Goal: Task Accomplishment & Management: Manage account settings

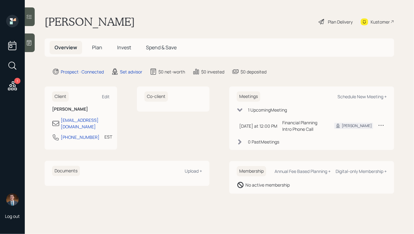
click at [29, 45] on icon at bounding box center [29, 43] width 6 height 6
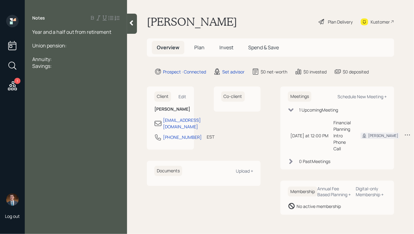
drag, startPoint x: 57, startPoint y: 66, endPoint x: 25, endPoint y: 66, distance: 31.9
click at [25, 66] on div "Year and a half out from retirement Union pension: Annuity: Savings:" at bounding box center [76, 48] width 102 height 41
click at [40, 53] on div at bounding box center [75, 52] width 87 height 7
click at [54, 66] on div "Annuity:" at bounding box center [75, 66] width 87 height 7
click at [63, 61] on div "Savings:" at bounding box center [75, 59] width 87 height 7
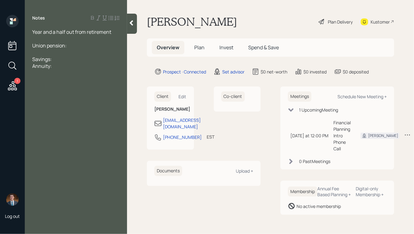
click at [62, 68] on div "Annuity:" at bounding box center [75, 66] width 87 height 7
click at [58, 61] on div "Savings:" at bounding box center [75, 59] width 87 height 7
click at [59, 52] on div at bounding box center [75, 52] width 87 height 7
click at [63, 74] on div "Annuity:" at bounding box center [75, 72] width 87 height 7
click at [62, 65] on div "Savings:" at bounding box center [75, 66] width 87 height 7
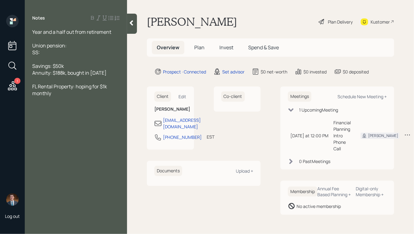
click at [110, 72] on div "Annuity: $188k, bought in [DATE]" at bounding box center [75, 72] width 87 height 7
click at [80, 68] on div "Savings: $50k" at bounding box center [75, 66] width 87 height 7
click at [51, 51] on div "SS:" at bounding box center [75, 52] width 87 height 7
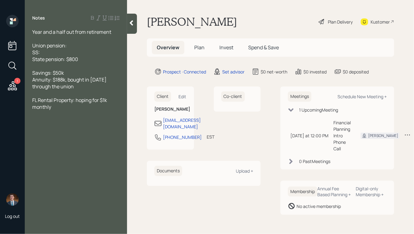
click at [63, 50] on div "SS:" at bounding box center [75, 52] width 87 height 7
click at [77, 75] on div "Savings: $50k" at bounding box center [75, 72] width 87 height 7
click at [91, 58] on div "State pension: $800" at bounding box center [75, 59] width 87 height 7
drag, startPoint x: 91, startPoint y: 59, endPoint x: 29, endPoint y: 40, distance: 64.7
click at [30, 40] on div "Year and a half out from retirement Union pension: SS: State pension: $800 Savi…" at bounding box center [76, 69] width 102 height 82
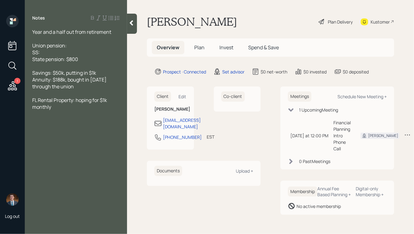
click at [61, 54] on div "SS:" at bounding box center [75, 52] width 87 height 7
click at [133, 23] on icon at bounding box center [131, 23] width 6 height 6
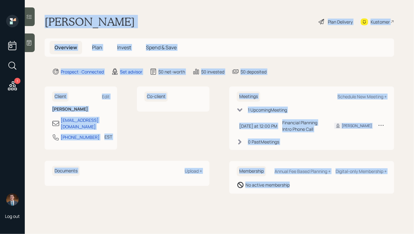
drag, startPoint x: 45, startPoint y: 19, endPoint x: 282, endPoint y: 204, distance: 300.2
click at [282, 204] on main "[PERSON_NAME] Plan Delivery Kustomer Overview Plan Invest Spend & Save Prospect…" at bounding box center [219, 117] width 389 height 234
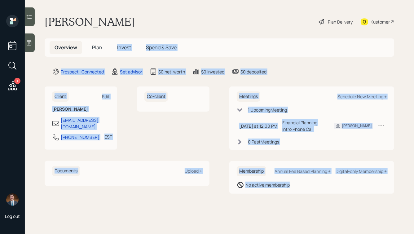
drag, startPoint x: 282, startPoint y: 204, endPoint x: 133, endPoint y: 33, distance: 226.0
click at [133, 35] on main "[PERSON_NAME] Plan Delivery Kustomer Overview Plan Invest Spend & Save Prospect…" at bounding box center [219, 117] width 389 height 234
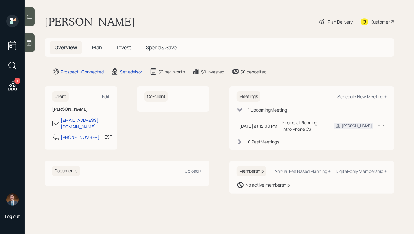
click at [113, 27] on div "[PERSON_NAME] Plan Delivery Kustomer" at bounding box center [219, 22] width 349 height 14
click at [30, 43] on icon at bounding box center [29, 43] width 6 height 6
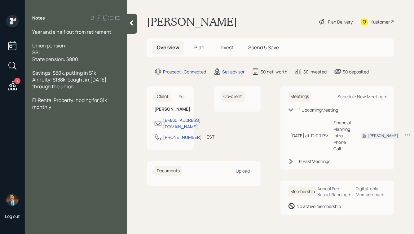
click at [130, 23] on icon at bounding box center [131, 22] width 3 height 5
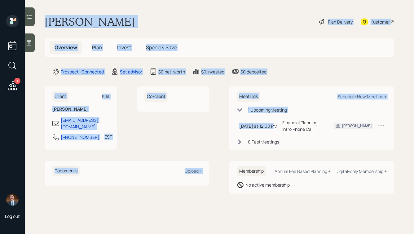
drag, startPoint x: 45, startPoint y: 21, endPoint x: 320, endPoint y: 189, distance: 322.8
click at [317, 186] on main "[PERSON_NAME] Plan Delivery Kustomer Overview Plan Invest Spend & Save Prospect…" at bounding box center [219, 117] width 389 height 234
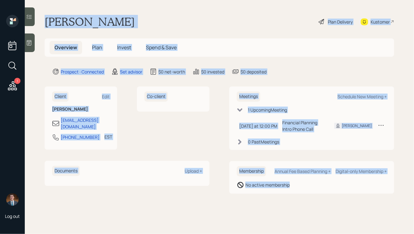
click at [332, 195] on main "[PERSON_NAME] Plan Delivery Kustomer Overview Plan Invest Spend & Save Prospect…" at bounding box center [219, 117] width 389 height 234
drag, startPoint x: 315, startPoint y: 197, endPoint x: 151, endPoint y: -16, distance: 269.0
click at [151, 0] on html "1 Log out [PERSON_NAME] Plan Delivery Kustomer Overview Plan Invest Spend & Sav…" at bounding box center [207, 117] width 414 height 234
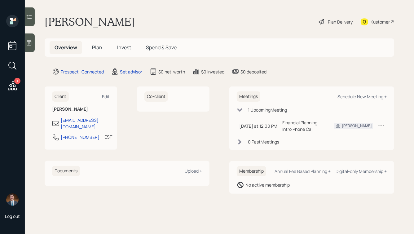
click at [118, 28] on main "[PERSON_NAME] Plan Delivery Kustomer Overview Plan Invest Spend & Save Prospect…" at bounding box center [219, 117] width 389 height 234
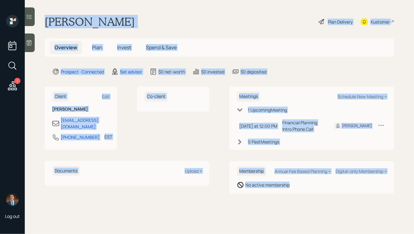
drag, startPoint x: 43, startPoint y: 20, endPoint x: 348, endPoint y: 214, distance: 361.9
click at [347, 213] on main "[PERSON_NAME] Plan Delivery Kustomer Overview Plan Invest Spend & Save Prospect…" at bounding box center [219, 117] width 389 height 234
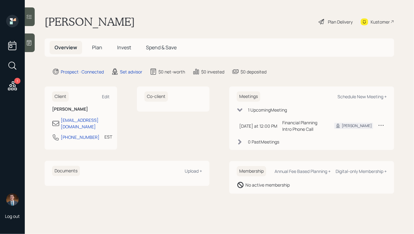
click at [330, 210] on main "[PERSON_NAME] Plan Delivery Kustomer Overview Plan Invest Spend & Save Prospect…" at bounding box center [219, 117] width 389 height 234
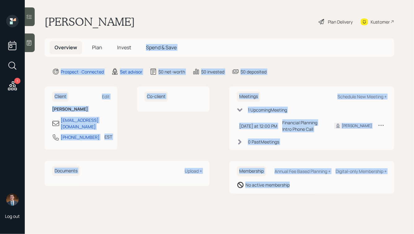
drag, startPoint x: 317, startPoint y: 206, endPoint x: 195, endPoint y: 39, distance: 206.5
click at [195, 39] on main "[PERSON_NAME] Plan Delivery Kustomer Overview Plan Invest Spend & Save Prospect…" at bounding box center [219, 117] width 389 height 234
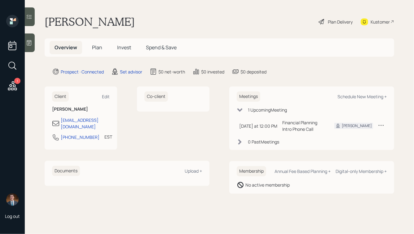
click at [138, 24] on div "[PERSON_NAME] Plan Delivery Kustomer" at bounding box center [219, 22] width 349 height 14
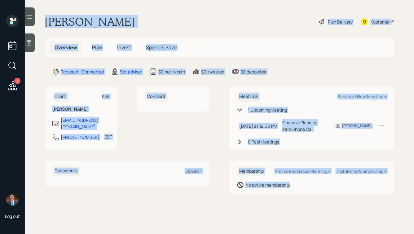
drag, startPoint x: 45, startPoint y: 18, endPoint x: 343, endPoint y: 200, distance: 349.5
click at [343, 198] on main "[PERSON_NAME] Plan Delivery Kustomer Overview Plan Invest Spend & Save Prospect…" at bounding box center [219, 117] width 389 height 234
click at [343, 200] on main "[PERSON_NAME] Plan Delivery Kustomer Overview Plan Invest Spend & Save Prospect…" at bounding box center [219, 117] width 389 height 234
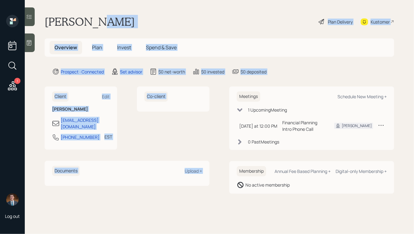
drag, startPoint x: 281, startPoint y: 78, endPoint x: 172, endPoint y: 20, distance: 123.8
click at [172, 21] on main "[PERSON_NAME] Plan Delivery Kustomer Overview Plan Invest Spend & Save Prospect…" at bounding box center [219, 117] width 389 height 234
click at [172, 20] on div "[PERSON_NAME] Plan Delivery Kustomer" at bounding box center [219, 22] width 349 height 14
drag, startPoint x: 279, startPoint y: 77, endPoint x: 173, endPoint y: 12, distance: 124.4
click at [173, 12] on main "[PERSON_NAME] Plan Delivery Kustomer Overview Plan Invest Spend & Save Prospect…" at bounding box center [219, 117] width 389 height 234
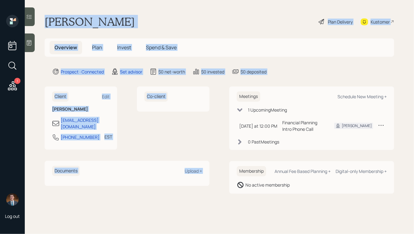
click at [173, 12] on main "[PERSON_NAME] Plan Delivery Kustomer Overview Plan Invest Spend & Save Prospect…" at bounding box center [219, 117] width 389 height 234
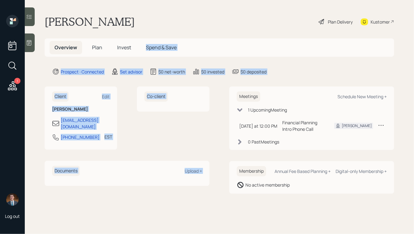
drag, startPoint x: 285, startPoint y: 76, endPoint x: 186, endPoint y: 29, distance: 109.3
click at [186, 30] on main "[PERSON_NAME] Plan Delivery Kustomer Overview Plan Invest Spend & Save Prospect…" at bounding box center [219, 117] width 389 height 234
click at [186, 29] on main "[PERSON_NAME] Plan Delivery Kustomer Overview Plan Invest Spend & Save Prospect…" at bounding box center [219, 117] width 389 height 234
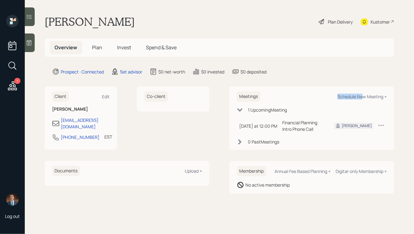
drag, startPoint x: 362, startPoint y: 97, endPoint x: 337, endPoint y: 82, distance: 29.3
click at [337, 82] on main "[PERSON_NAME] Plan Delivery Kustomer Overview Plan Invest Spend & Save Prospect…" at bounding box center [219, 117] width 389 height 234
click at [358, 94] on div "Schedule New Meeting +" at bounding box center [361, 96] width 49 height 6
select select "round-[PERSON_NAME]"
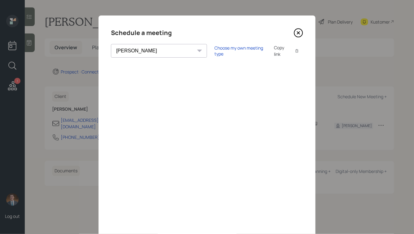
click at [300, 33] on icon at bounding box center [297, 32] width 9 height 9
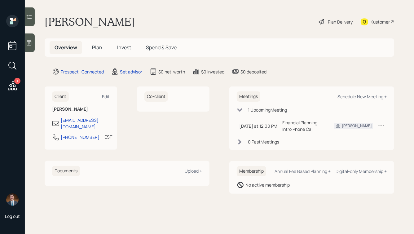
click at [27, 42] on icon at bounding box center [29, 42] width 5 height 5
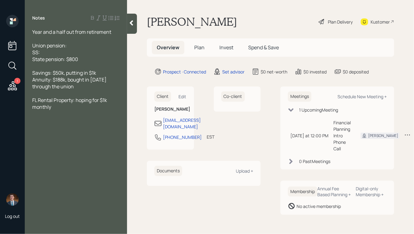
click at [50, 94] on div at bounding box center [75, 93] width 87 height 7
click at [80, 114] on div "FL Rental Property: hoping for $1k monthly" at bounding box center [75, 110] width 87 height 14
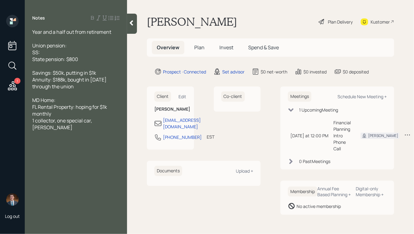
click at [72, 112] on div "FL Rental Property: hoping for $1k monthly" at bounding box center [75, 110] width 87 height 14
click at [71, 100] on div "MD Home:" at bounding box center [75, 100] width 87 height 7
click at [113, 32] on div "Year and a half out from retirement" at bounding box center [75, 31] width 87 height 7
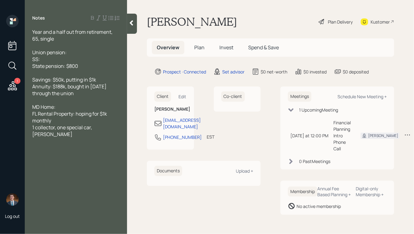
click at [87, 53] on div "Union pension: SS: State pension: $800" at bounding box center [75, 59] width 87 height 20
drag, startPoint x: 70, startPoint y: 66, endPoint x: 78, endPoint y: 66, distance: 8.0
click at [78, 66] on span "Union pension: $2,400 SS: not taking, ~$3,800 at FRA State pension: $800" at bounding box center [66, 59] width 68 height 20
click at [105, 80] on div "Savings: $50k, putting in $1k Annuity: $188k, bought in [DATE] through the union" at bounding box center [75, 86] width 87 height 20
click at [48, 45] on div at bounding box center [75, 45] width 87 height 7
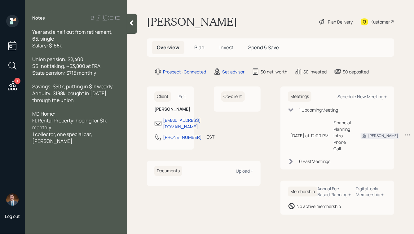
click at [85, 102] on div "Savings: $50k, putting in $1k weekly Annuity: $188k, bought in [DATE] through t…" at bounding box center [75, 93] width 87 height 20
click at [64, 115] on div "MD Home:" at bounding box center [75, 113] width 87 height 7
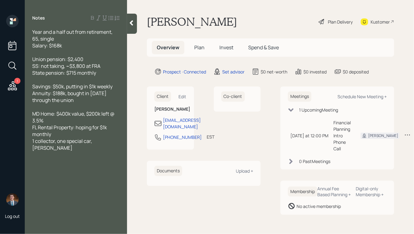
click at [70, 134] on div "FL Rental Property: hoping for $1k monthly" at bounding box center [75, 131] width 87 height 14
click at [75, 128] on span "FL Rental Property: hoping for $1k monthly" at bounding box center [70, 131] width 76 height 14
click at [68, 144] on div "FL Rental Property: $160k value, $55k remaining @ 3.5%, hoping for $1k monthly" at bounding box center [75, 134] width 87 height 20
click at [109, 150] on div "1 collector, one special car, [PERSON_NAME]" at bounding box center [75, 151] width 87 height 14
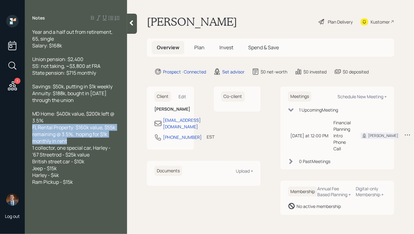
drag, startPoint x: 76, startPoint y: 141, endPoint x: 19, endPoint y: 126, distance: 59.8
click at [19, 126] on div "1 Log out Notes Year and a half out from retirement, 65, single Salary: $168k U…" at bounding box center [207, 117] width 414 height 234
click at [83, 142] on div "FL Rental Property: $160k value, $55k remaining @ 3.5%, hoping for $1k monthly …" at bounding box center [75, 134] width 87 height 20
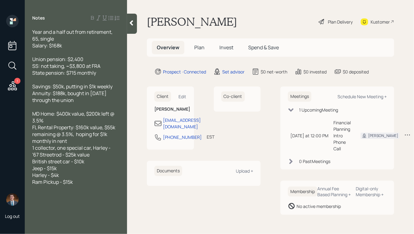
click at [130, 23] on icon at bounding box center [131, 22] width 3 height 5
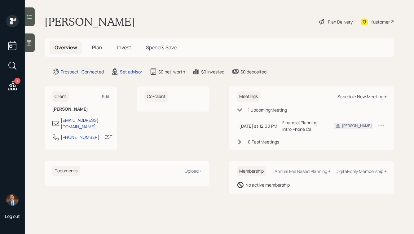
click at [357, 99] on div "Schedule New Meeting +" at bounding box center [361, 96] width 49 height 6
select select "round-[PERSON_NAME]"
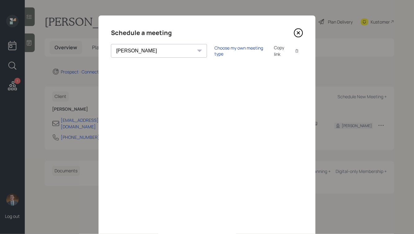
click at [214, 51] on div "Choose my own meeting type" at bounding box center [240, 51] width 52 height 12
click at [297, 34] on icon at bounding box center [298, 33] width 2 height 2
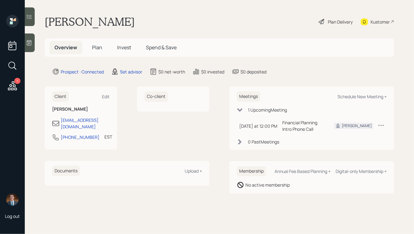
click at [165, 11] on main "[PERSON_NAME] Plan Delivery Kustomer Overview Plan Invest Spend & Save Prospect…" at bounding box center [219, 117] width 389 height 234
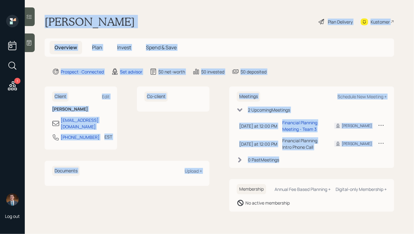
drag, startPoint x: 44, startPoint y: 18, endPoint x: 256, endPoint y: 168, distance: 259.0
click at [256, 168] on main "John Gram Plan Delivery Kustomer Overview Plan Invest Spend & Save Prospect · C…" at bounding box center [219, 117] width 389 height 234
click at [256, 168] on div "Meetings Schedule New Meeting + 2 Upcoming Meeting s Friday at 12:00 PM Friday,…" at bounding box center [311, 148] width 165 height 125
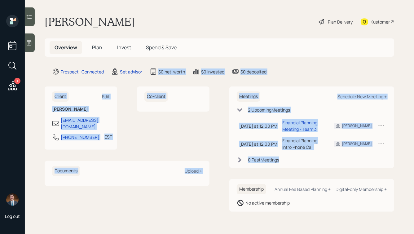
drag, startPoint x: 294, startPoint y: 164, endPoint x: 156, endPoint y: 59, distance: 173.9
click at [156, 59] on main "John Gram Plan Delivery Kustomer Overview Plan Invest Spend & Save Prospect · C…" at bounding box center [219, 117] width 389 height 234
click at [204, 68] on div "$0 invested" at bounding box center [212, 71] width 23 height 7
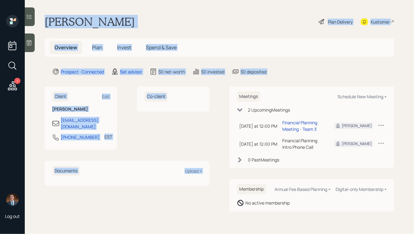
drag, startPoint x: 281, startPoint y: 77, endPoint x: 141, endPoint y: 8, distance: 156.0
click at [142, 10] on main "John Gram Plan Delivery Kustomer Overview Plan Invest Spend & Save Prospect · C…" at bounding box center [219, 117] width 389 height 234
click at [141, 8] on main "John Gram Plan Delivery Kustomer Overview Plan Invest Spend & Save Prospect · C…" at bounding box center [219, 117] width 389 height 234
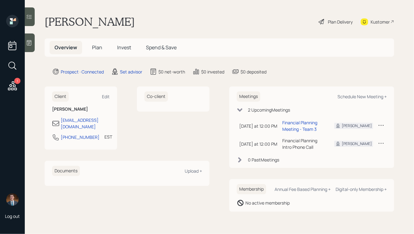
click at [34, 39] on div at bounding box center [30, 42] width 10 height 19
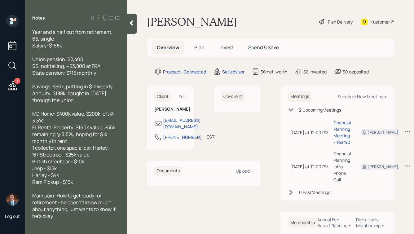
click at [134, 23] on icon at bounding box center [131, 23] width 6 height 6
